Goal: Task Accomplishment & Management: Manage account settings

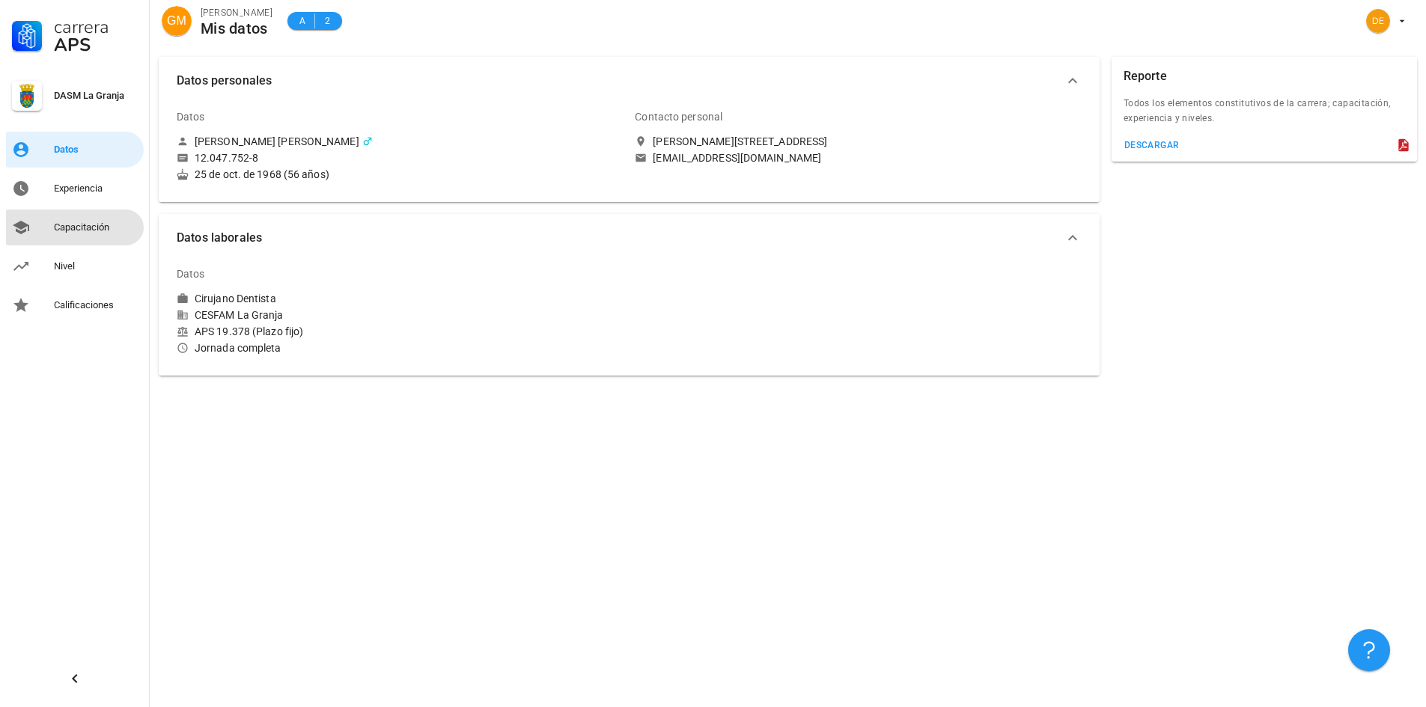
click at [70, 219] on div "Capacitación" at bounding box center [96, 228] width 84 height 24
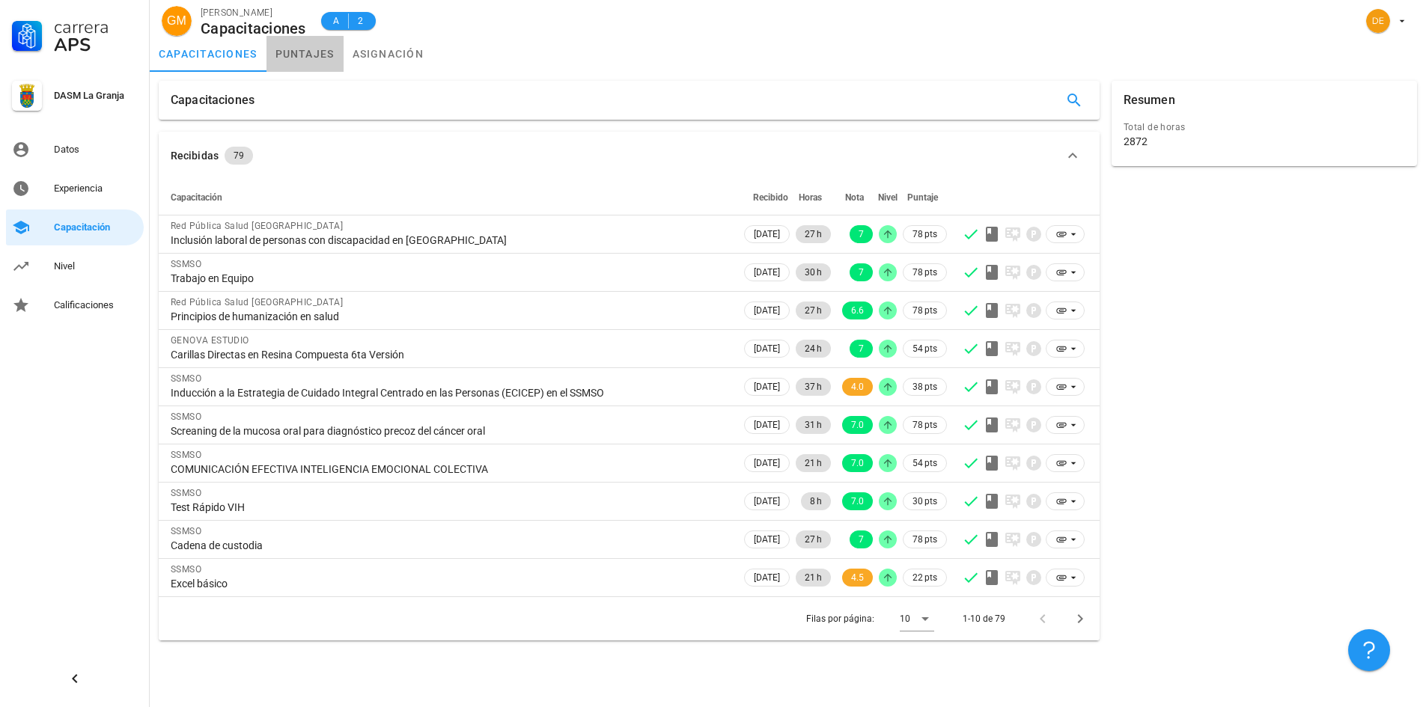
click at [310, 53] on link "puntajes" at bounding box center [304, 54] width 77 height 36
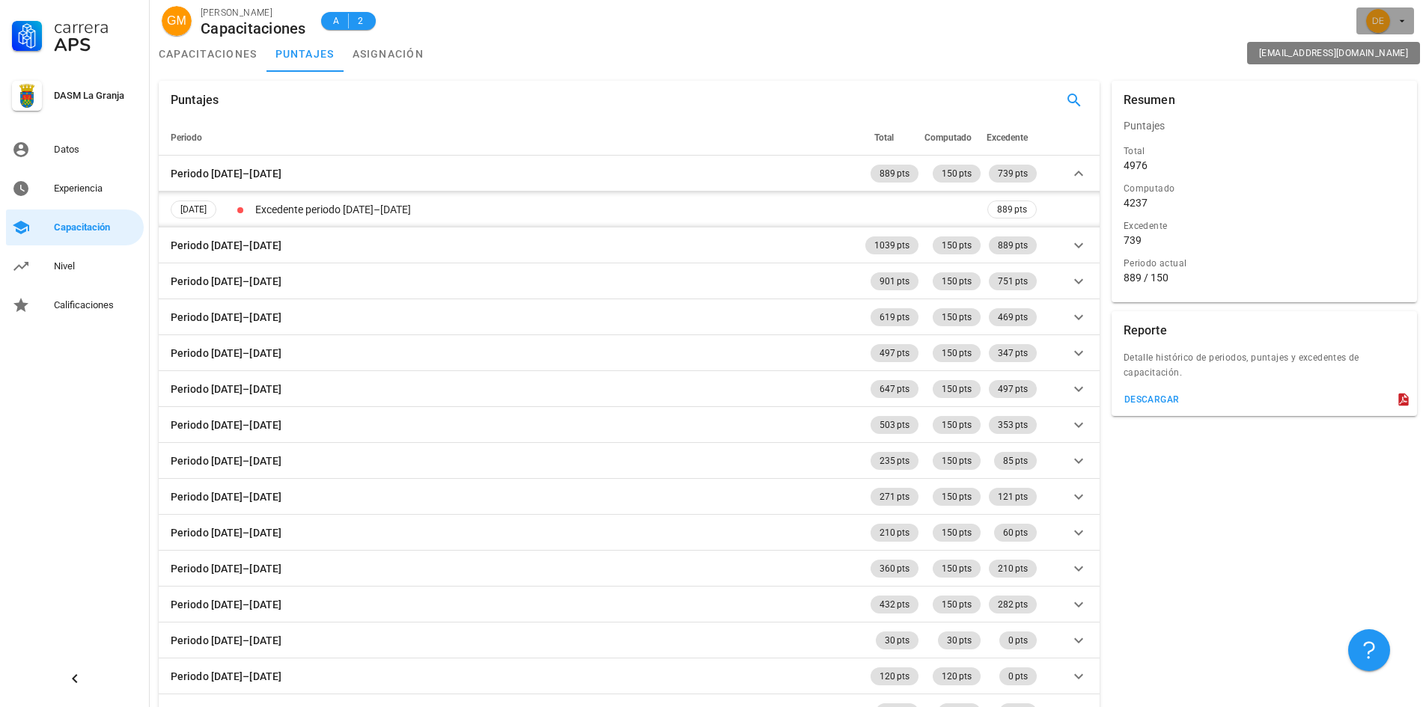
click at [1396, 20] on icon "button" at bounding box center [1402, 21] width 12 height 12
click at [1396, 57] on div "Salir" at bounding box center [1394, 58] width 24 height 30
